Goal: Information Seeking & Learning: Learn about a topic

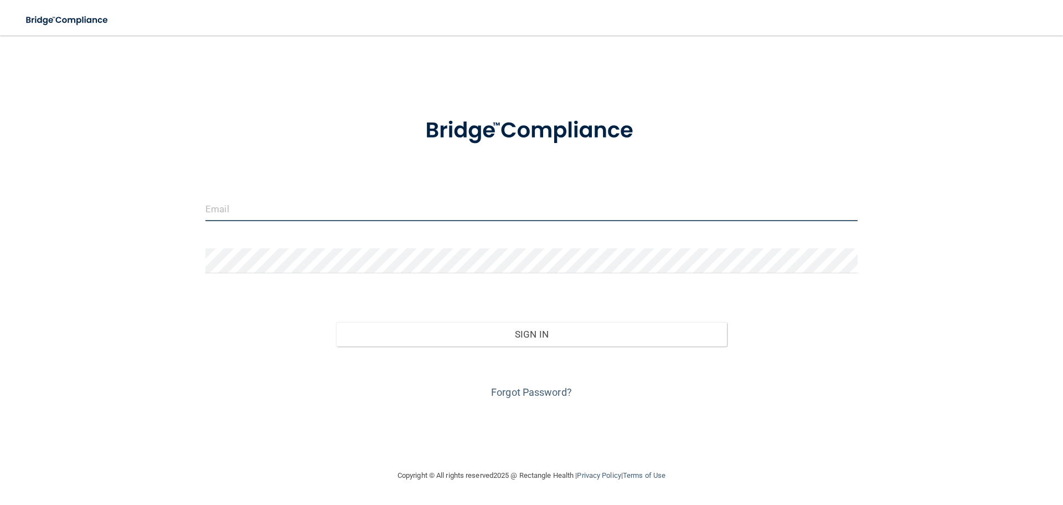
click at [249, 216] on input "email" at bounding box center [531, 208] width 652 height 25
type input "[EMAIL_ADDRESS][DOMAIN_NAME]"
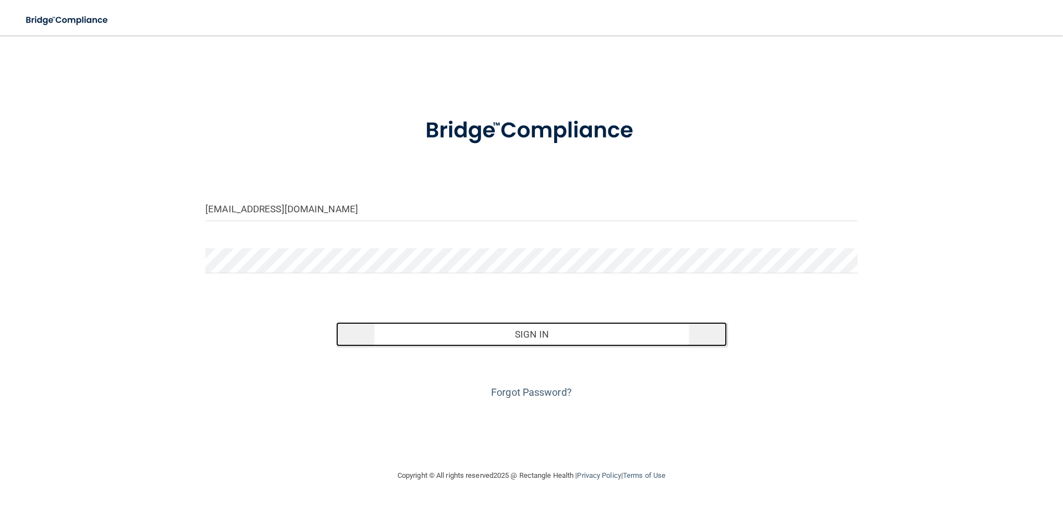
click at [451, 338] on button "Sign In" at bounding box center [532, 334] width 392 height 24
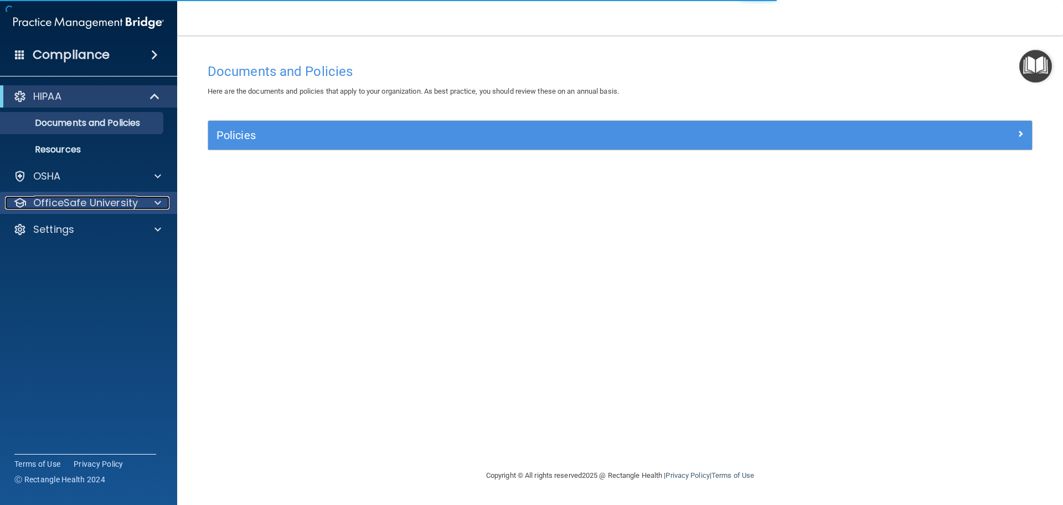
click at [155, 204] on span at bounding box center [158, 202] width 7 height 13
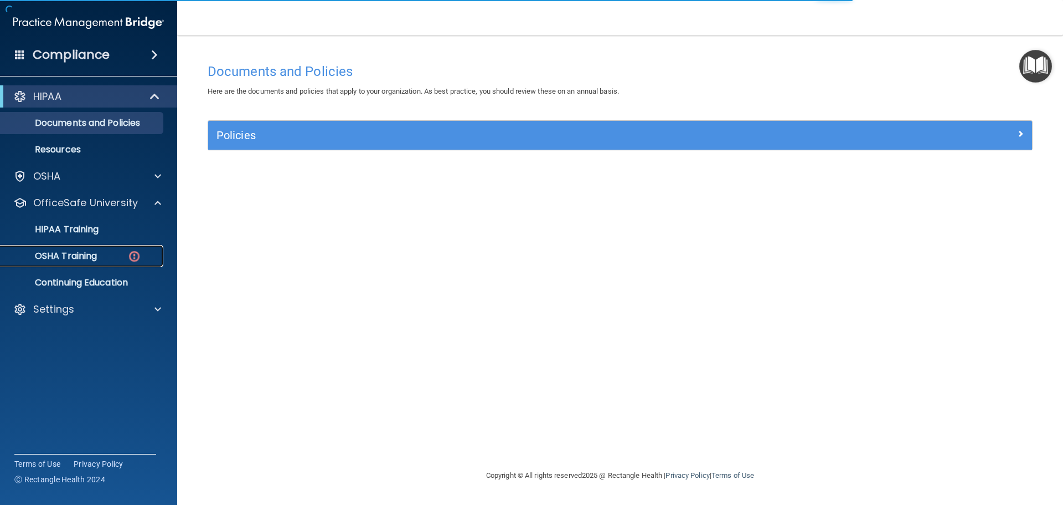
click at [132, 253] on img at bounding box center [134, 256] width 14 height 14
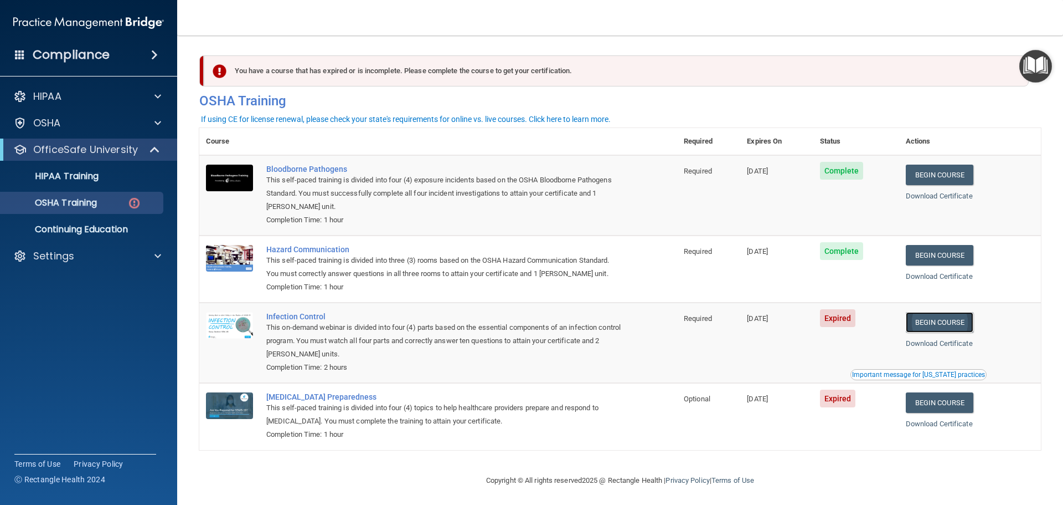
click at [945, 323] on link "Begin Course" at bounding box center [940, 322] width 68 height 20
